Goal: Information Seeking & Learning: Learn about a topic

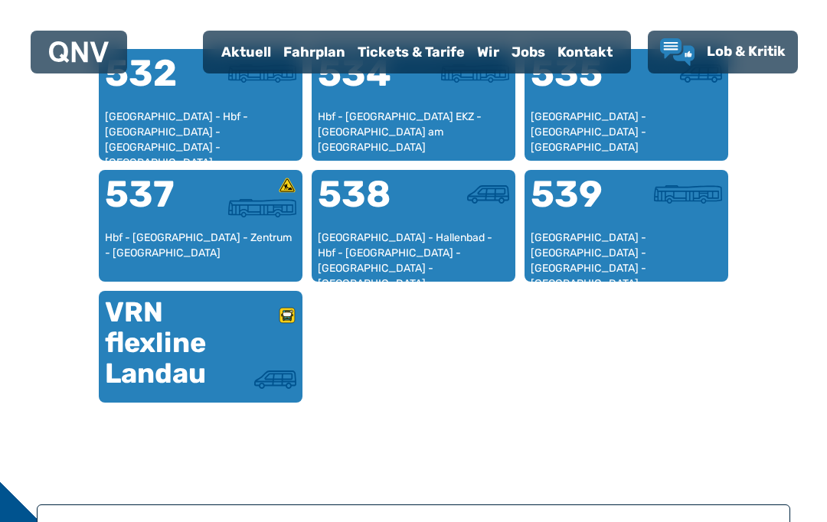
scroll to position [1006, 0]
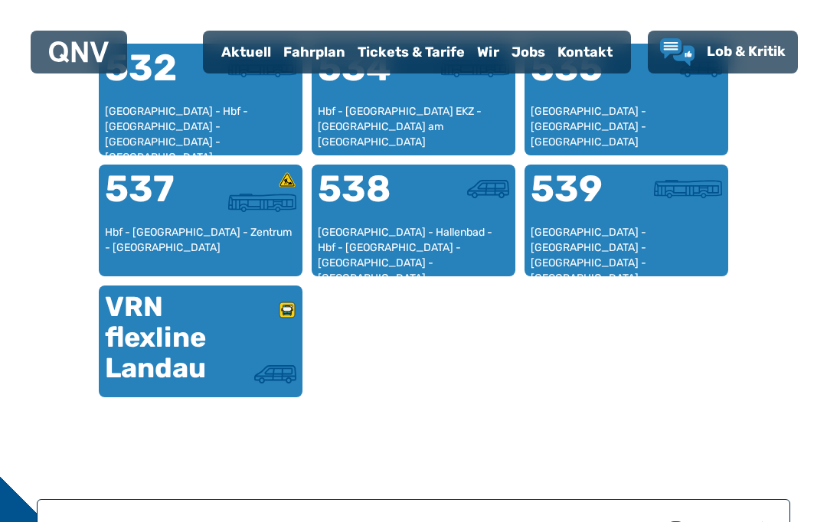
click at [145, 334] on div "VRN flexline Landau" at bounding box center [153, 338] width 96 height 92
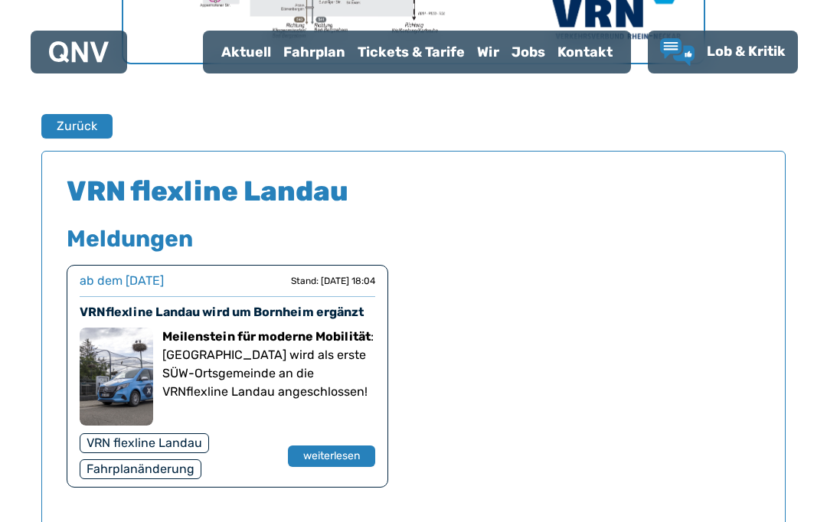
scroll to position [983, 0]
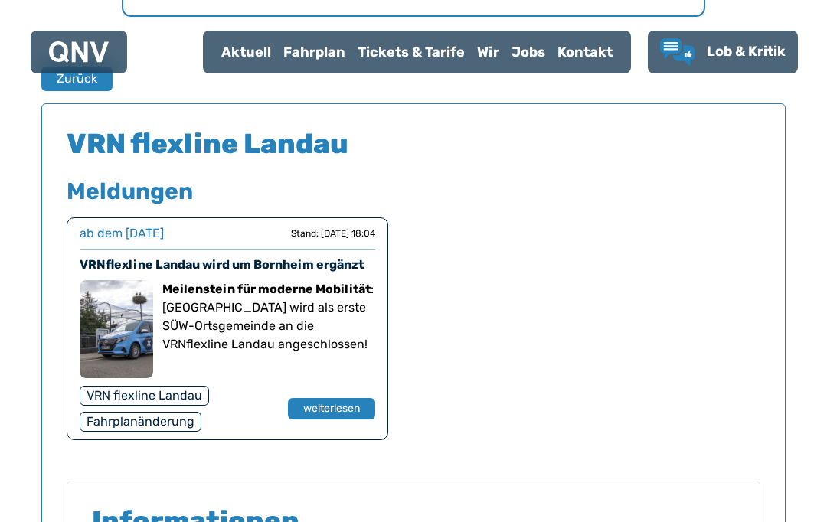
click at [106, 393] on div "VRN flexline Landau" at bounding box center [144, 396] width 129 height 20
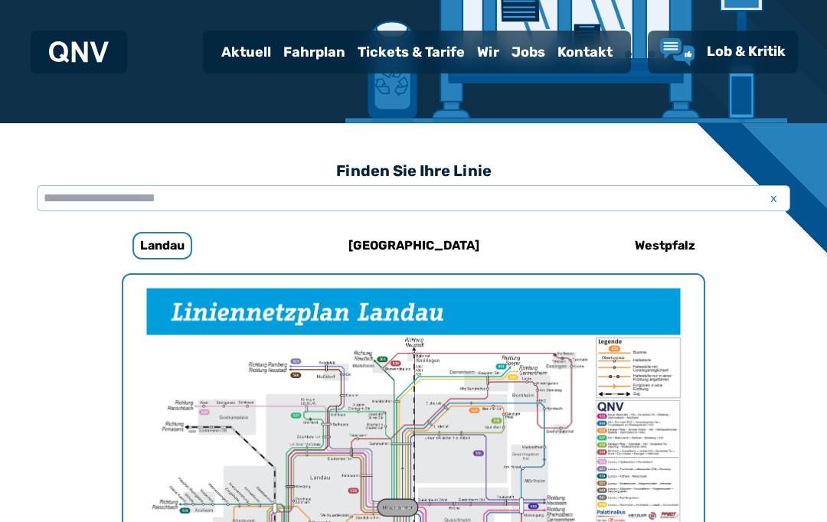
scroll to position [0, 0]
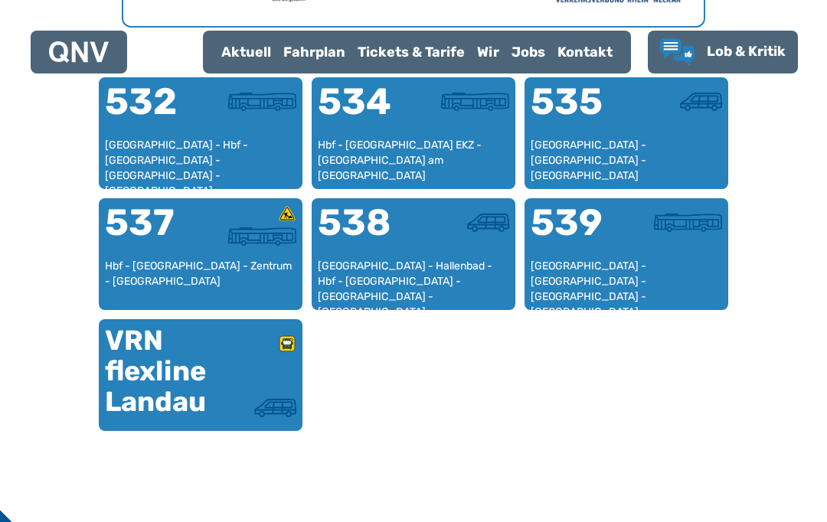
scroll to position [973, 0]
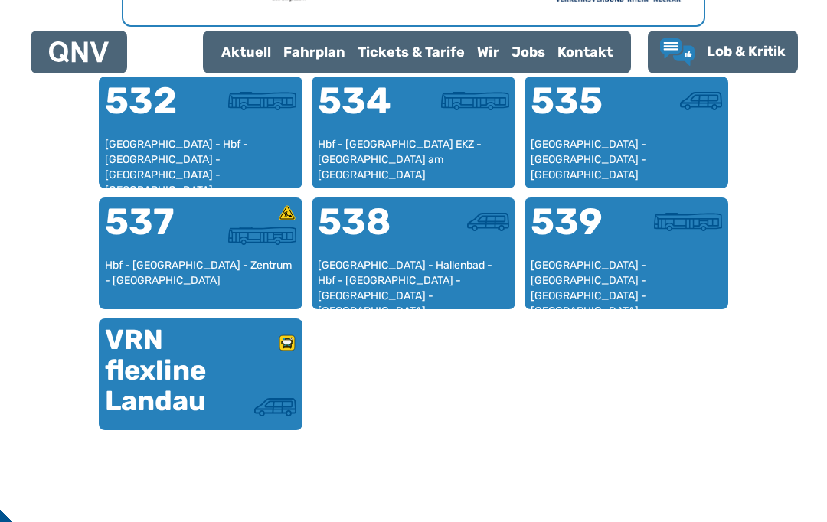
click at [286, 347] on use at bounding box center [286, 342] width 15 height 15
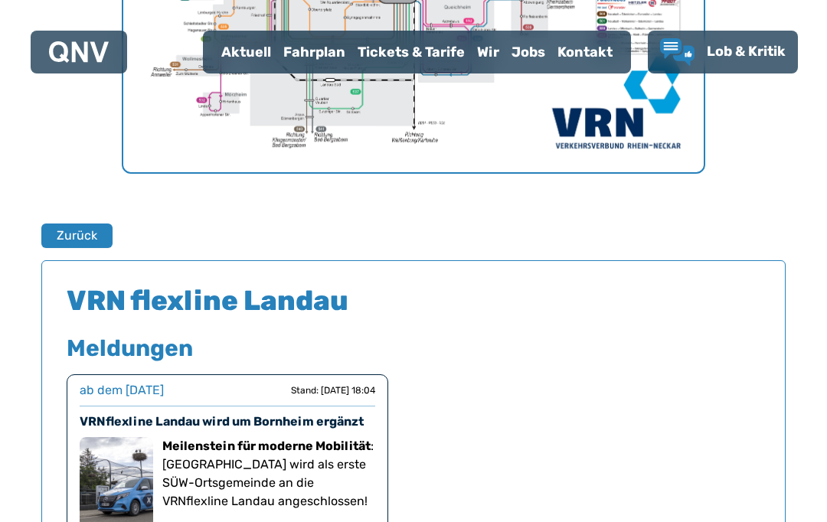
scroll to position [1009, 0]
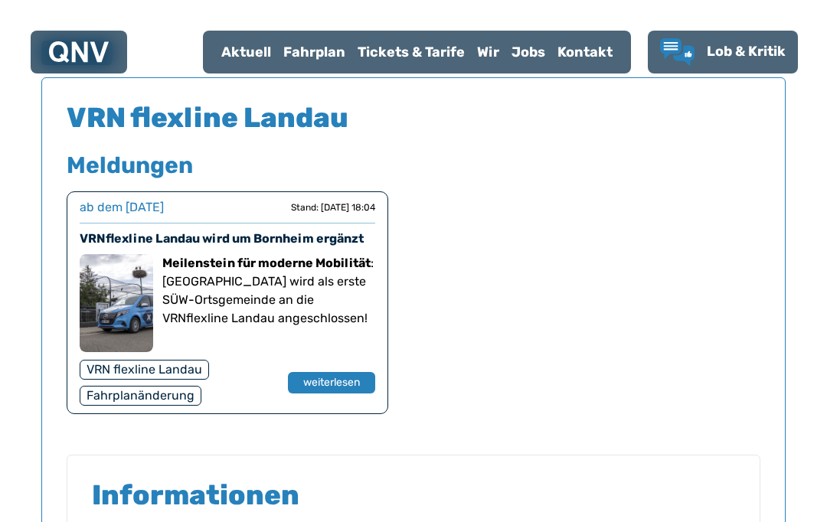
click at [330, 384] on button "weiterlesen" at bounding box center [331, 382] width 87 height 21
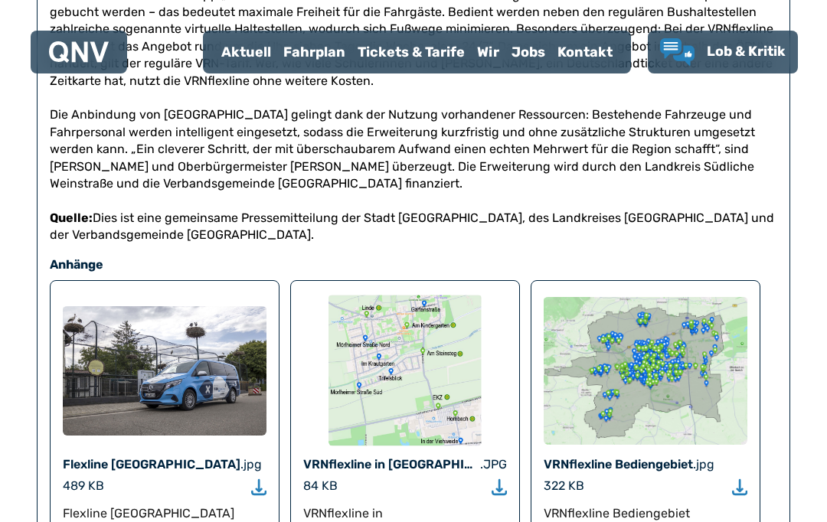
scroll to position [1092, 0]
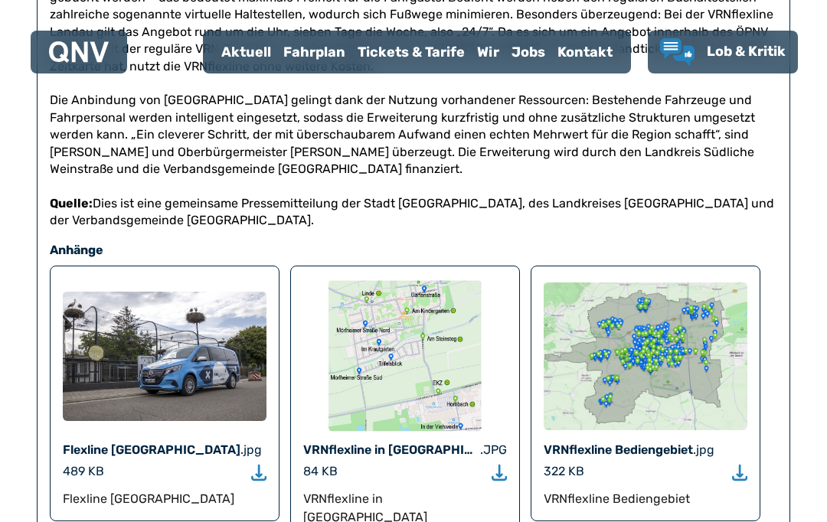
click at [260, 464] on icon "Download" at bounding box center [258, 473] width 15 height 18
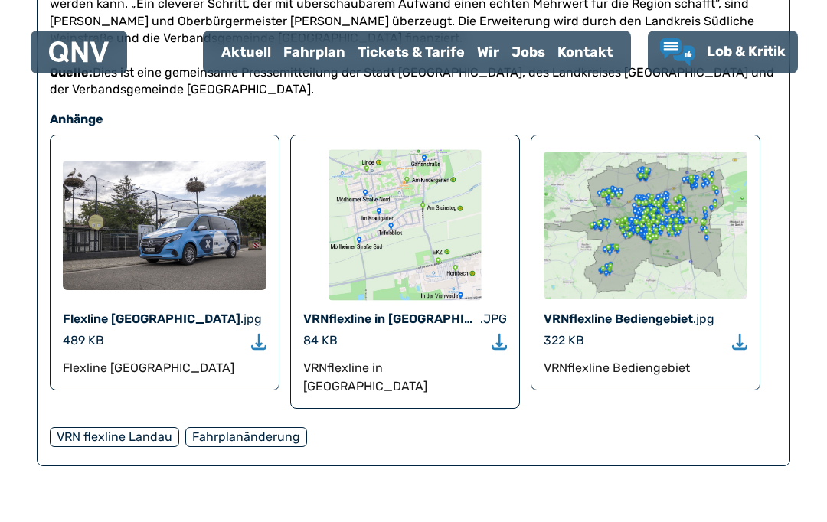
scroll to position [1228, 0]
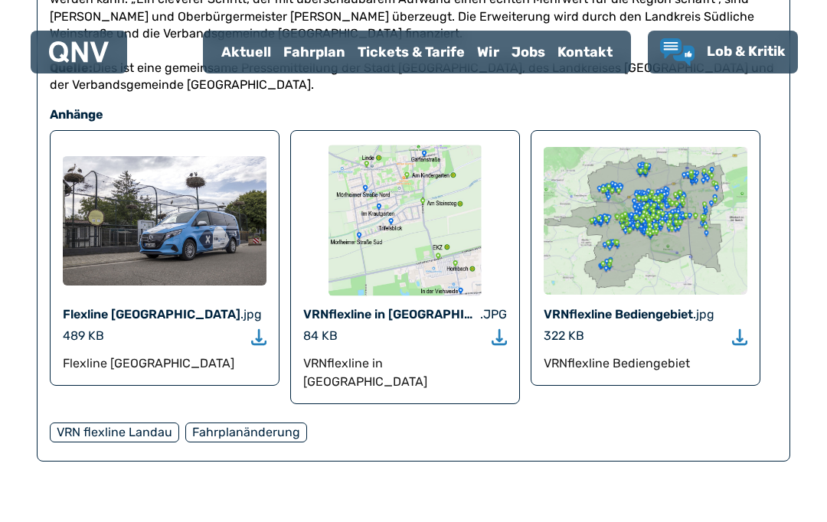
click at [246, 327] on div "489 KB" at bounding box center [165, 336] width 204 height 18
click at [258, 328] on icon "Download" at bounding box center [258, 337] width 15 height 18
click at [381, 204] on img at bounding box center [404, 219] width 153 height 153
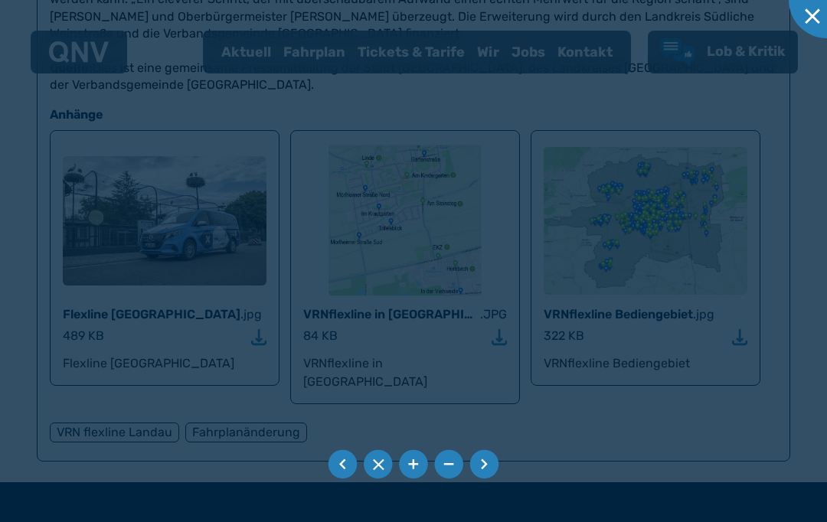
click at [252, 308] on div at bounding box center [413, 261] width 827 height 522
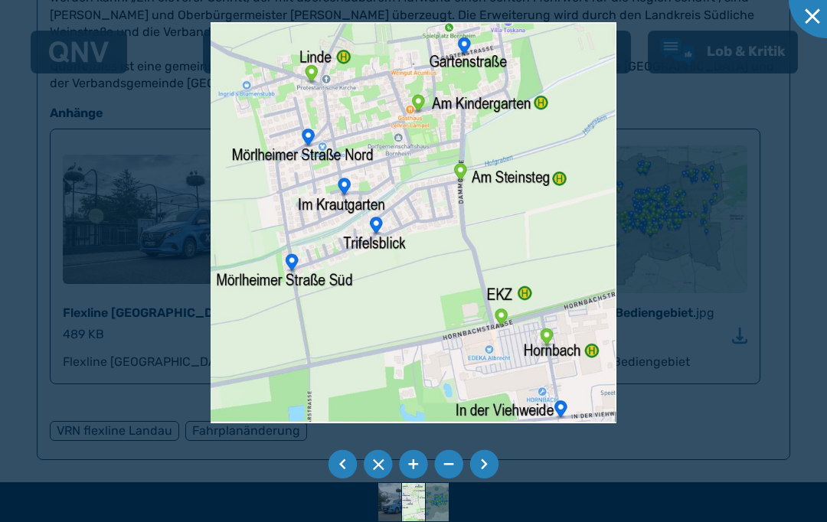
click at [121, 195] on div at bounding box center [413, 261] width 827 height 522
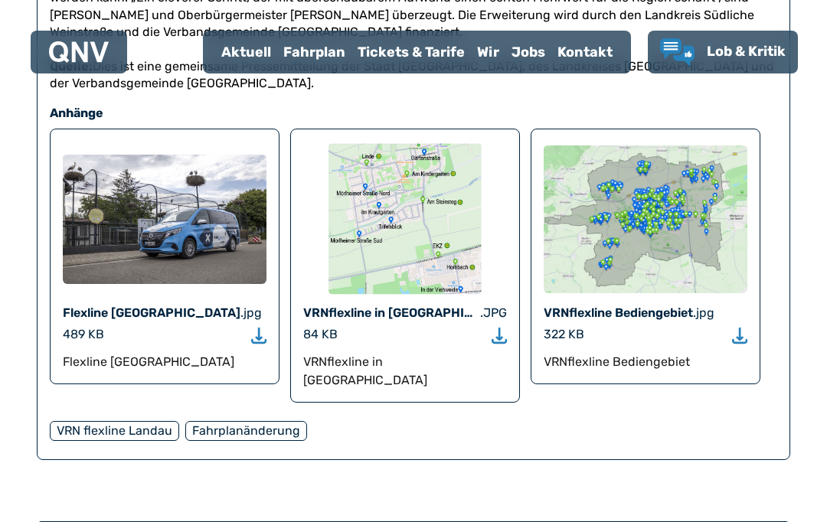
click at [611, 201] on img at bounding box center [645, 218] width 204 height 148
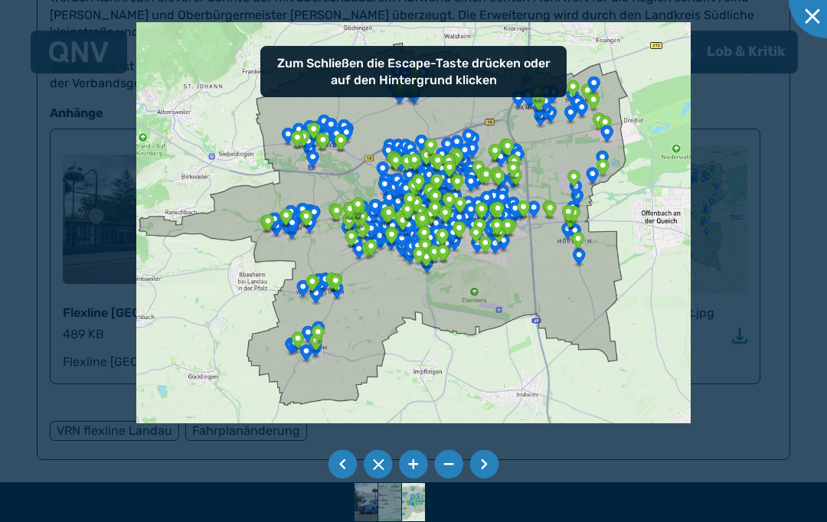
click at [89, 147] on div at bounding box center [413, 261] width 827 height 522
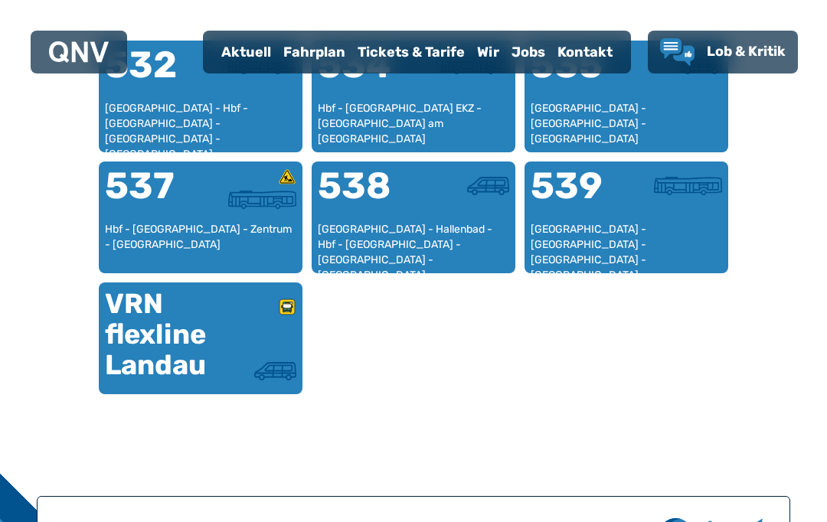
scroll to position [973, 0]
